Goal: Information Seeking & Learning: Learn about a topic

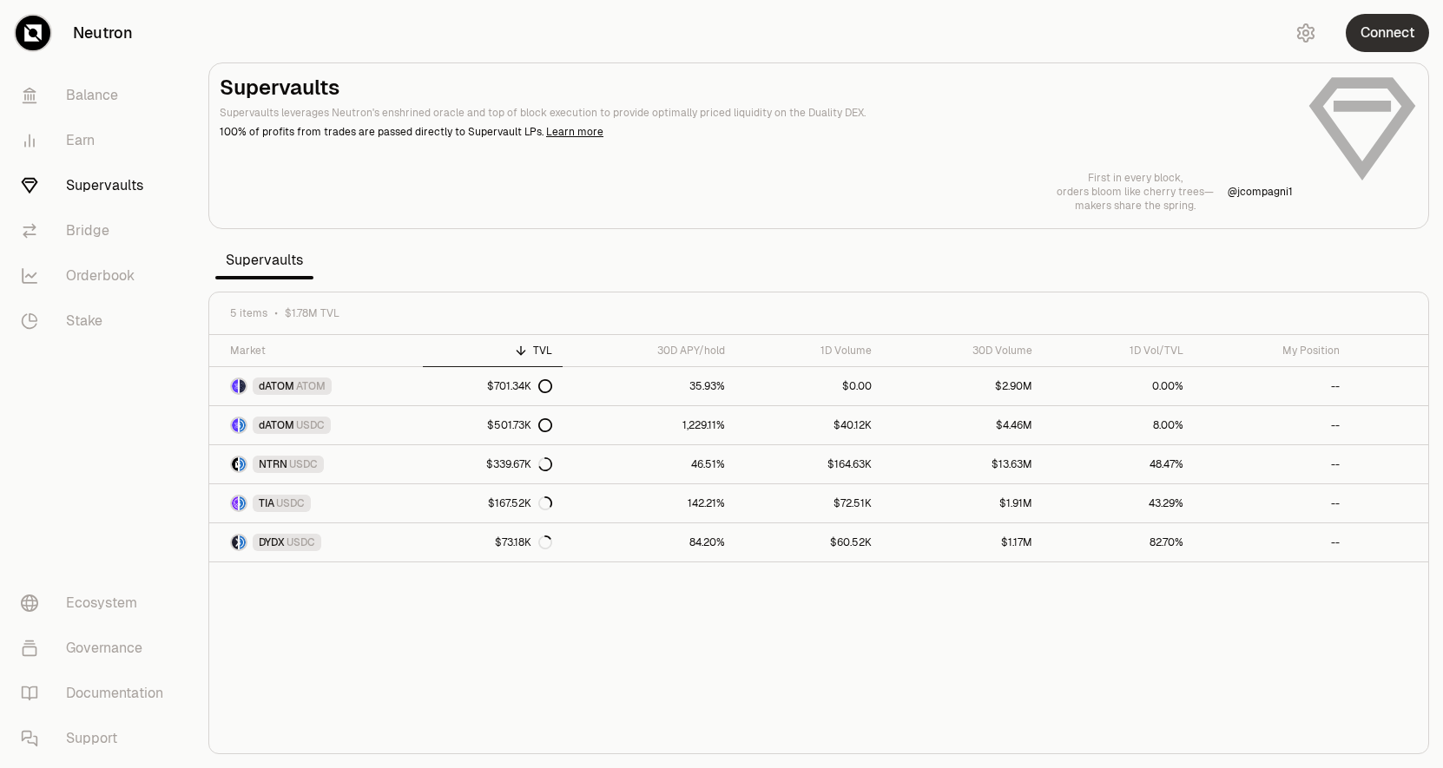
click at [1396, 29] on button "Connect" at bounding box center [1386, 33] width 83 height 38
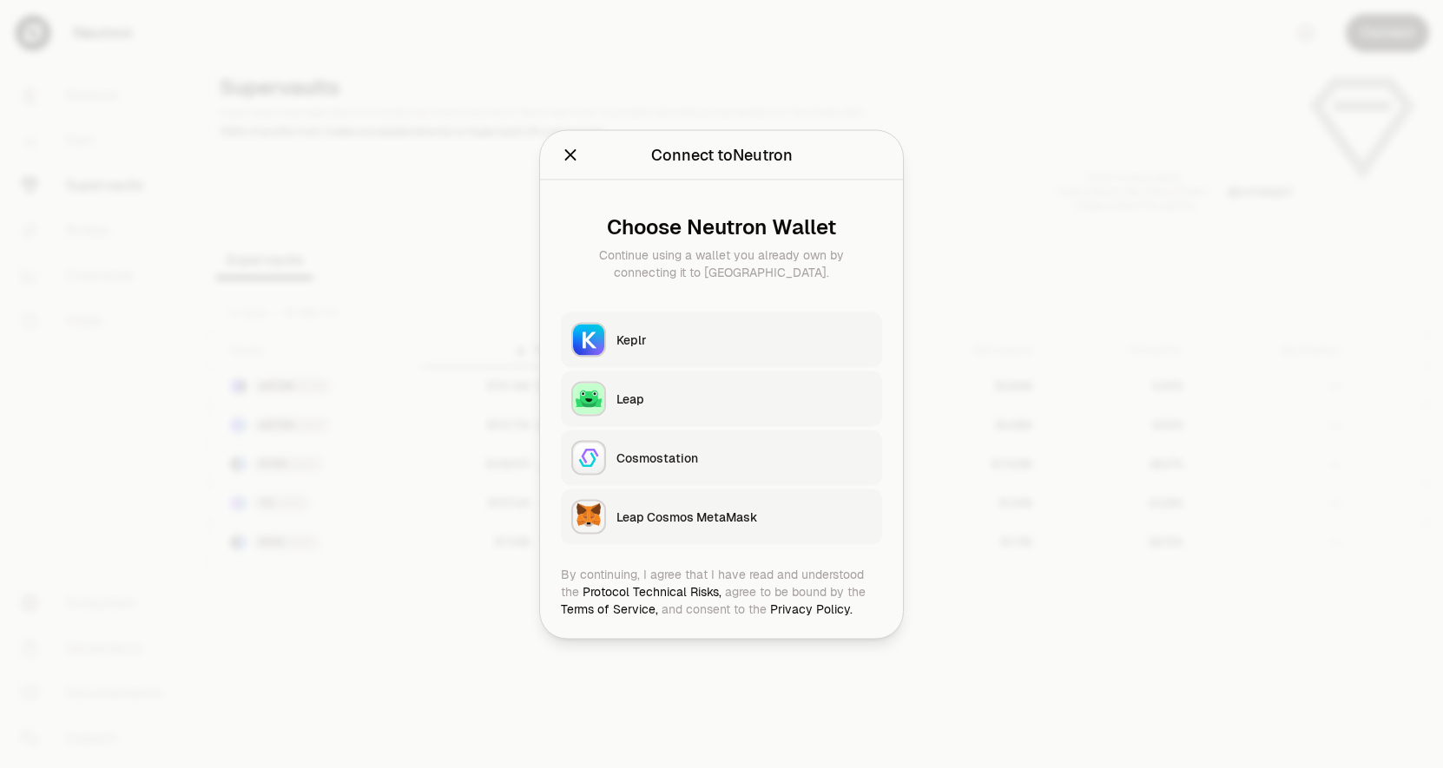
click at [683, 328] on button "Keplr" at bounding box center [721, 340] width 321 height 56
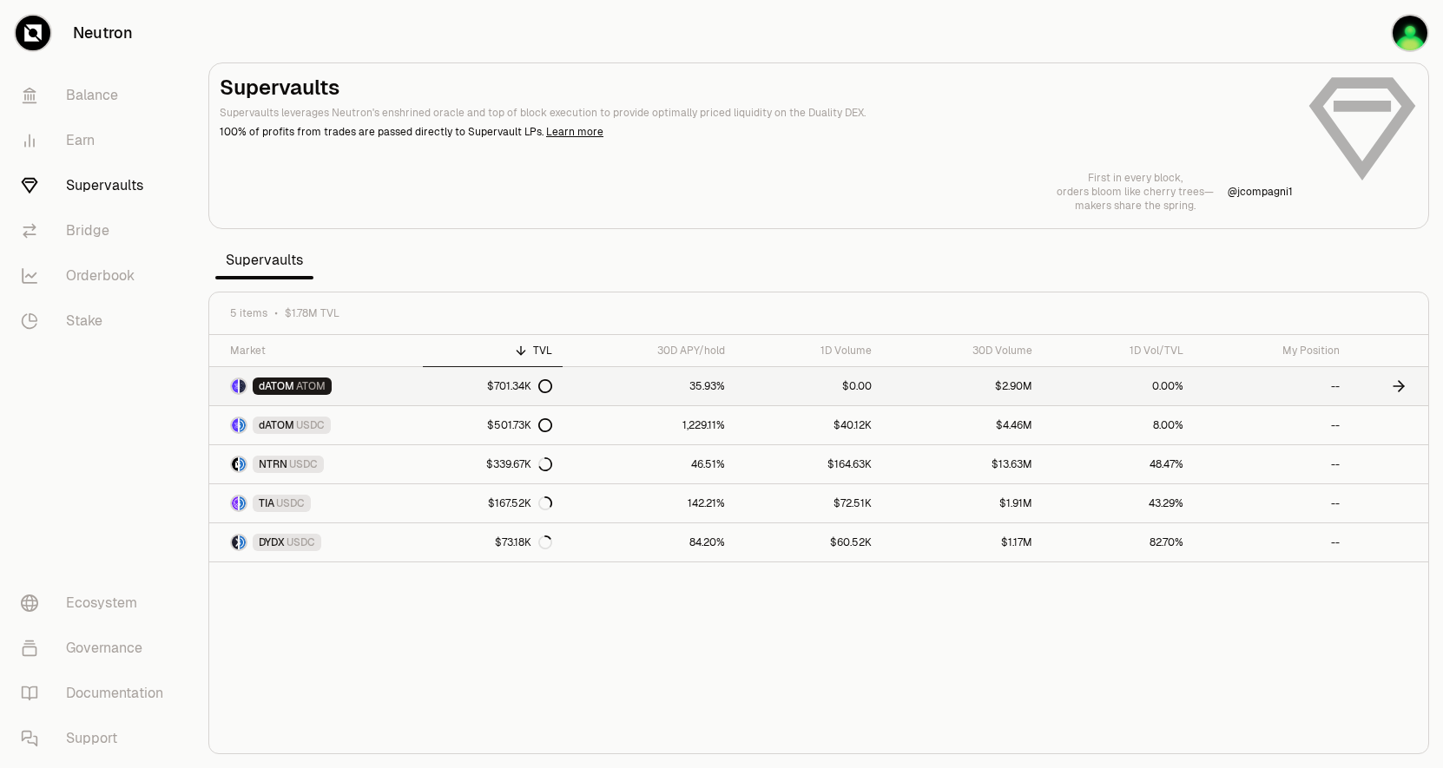
click at [434, 389] on link "$701.34K" at bounding box center [493, 386] width 140 height 38
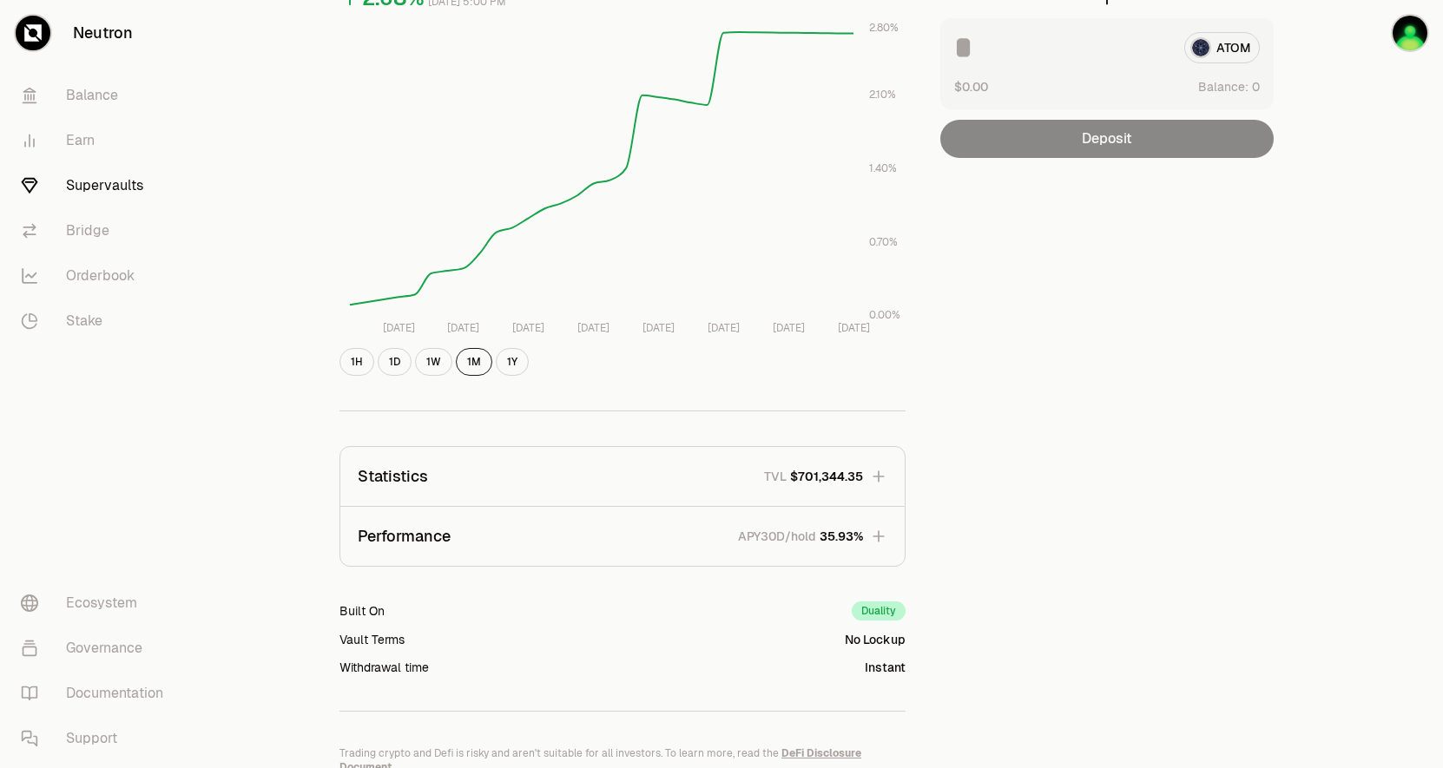
scroll to position [341, 0]
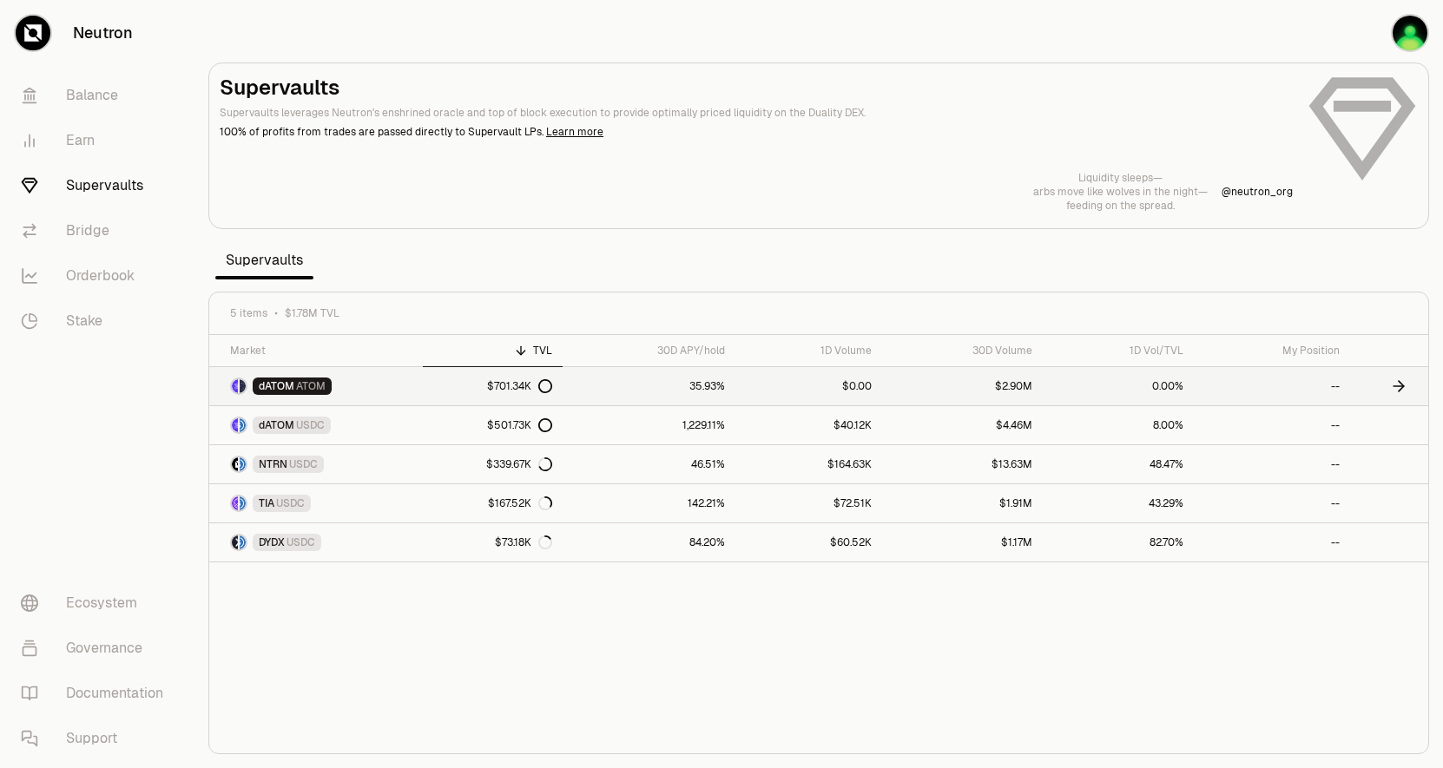
click at [354, 377] on link "dATOM ATOM" at bounding box center [316, 386] width 214 height 38
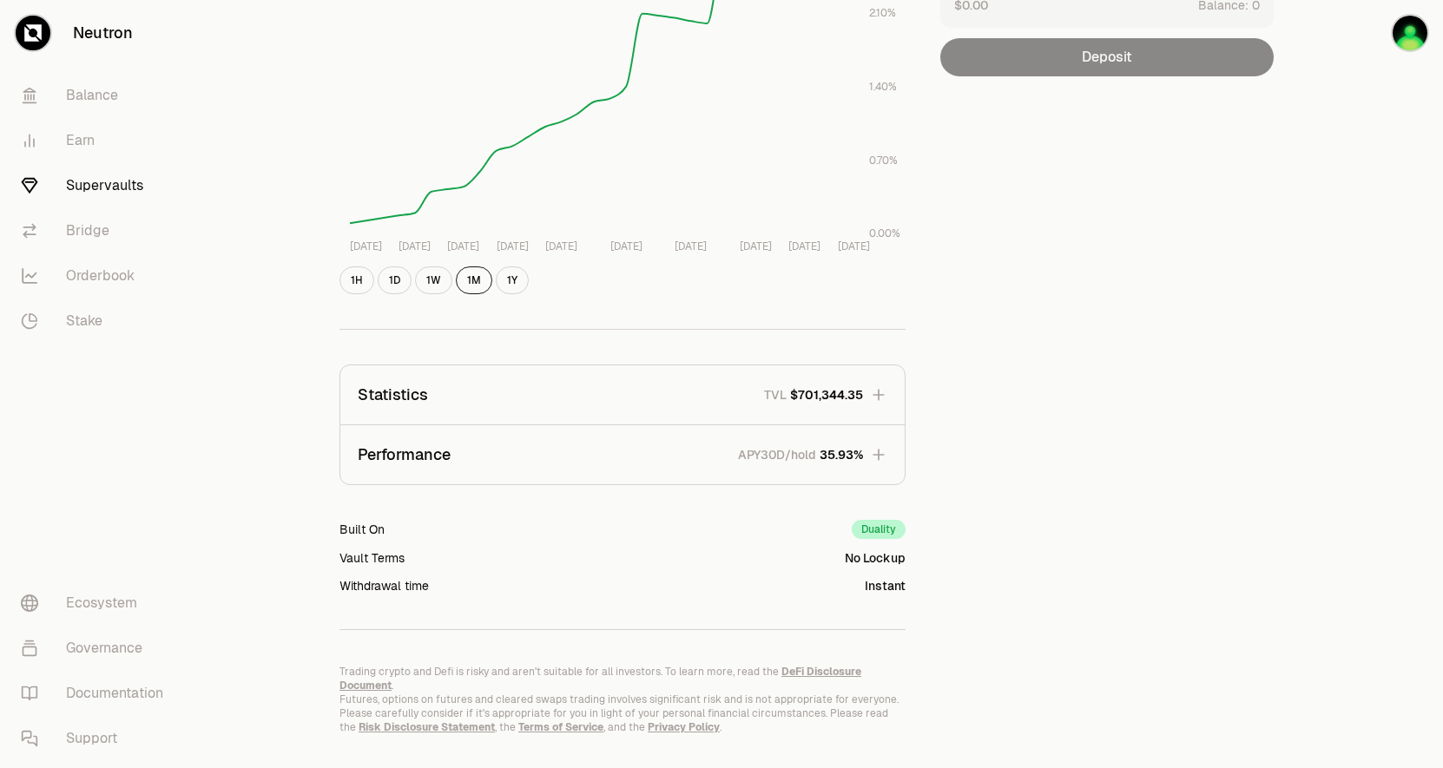
scroll to position [341, 0]
